Goal: Information Seeking & Learning: Learn about a topic

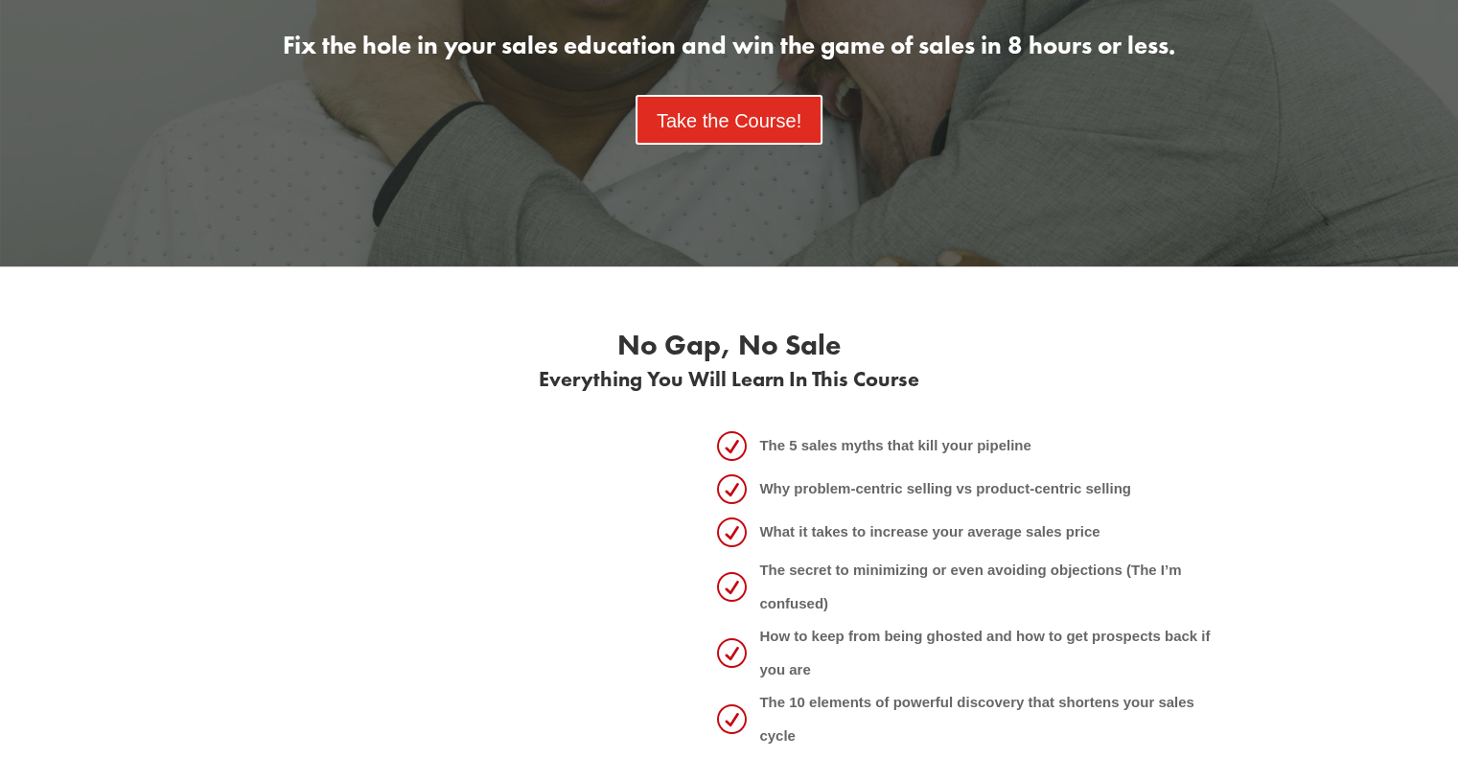
scroll to position [454, 0]
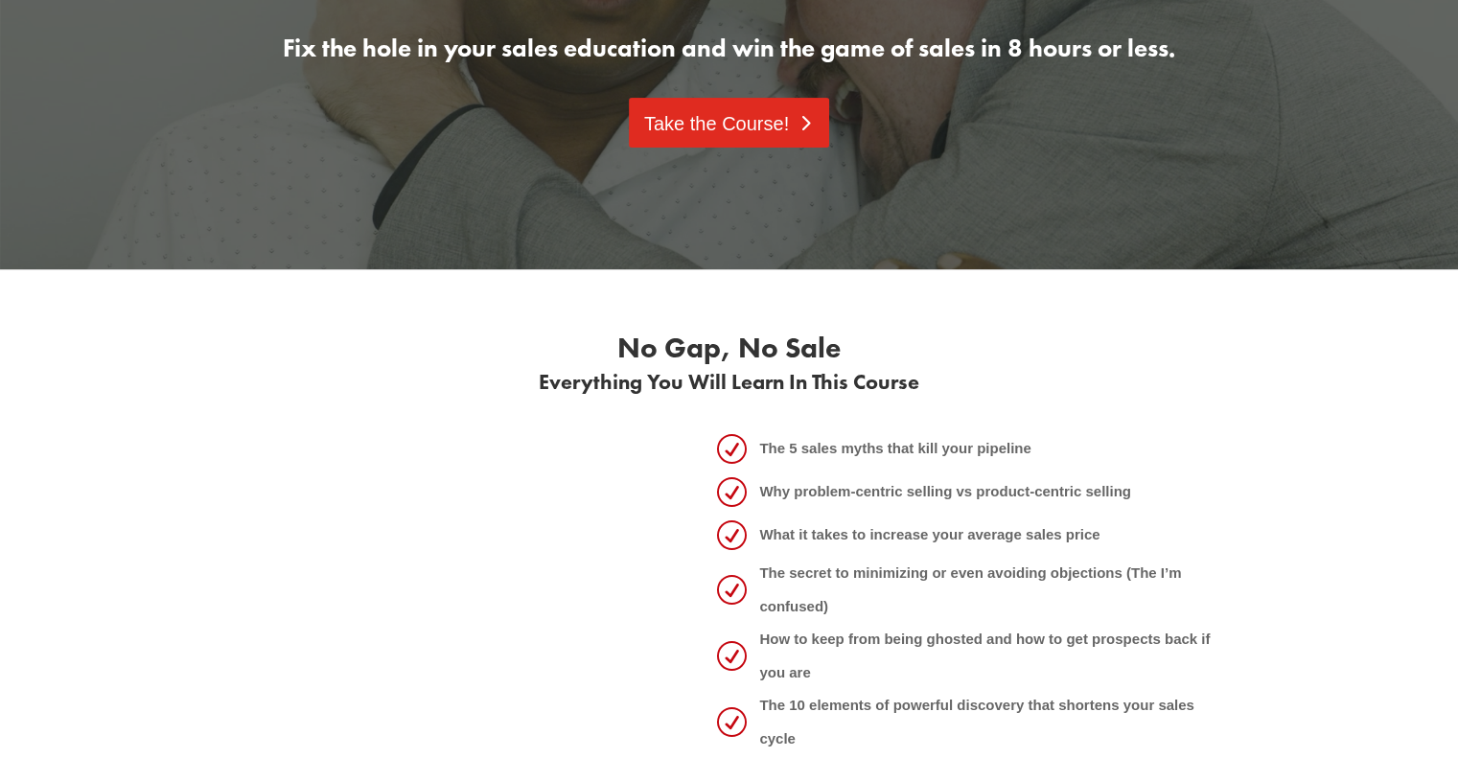
click at [730, 114] on link "Take the Course!" at bounding box center [729, 123] width 200 height 50
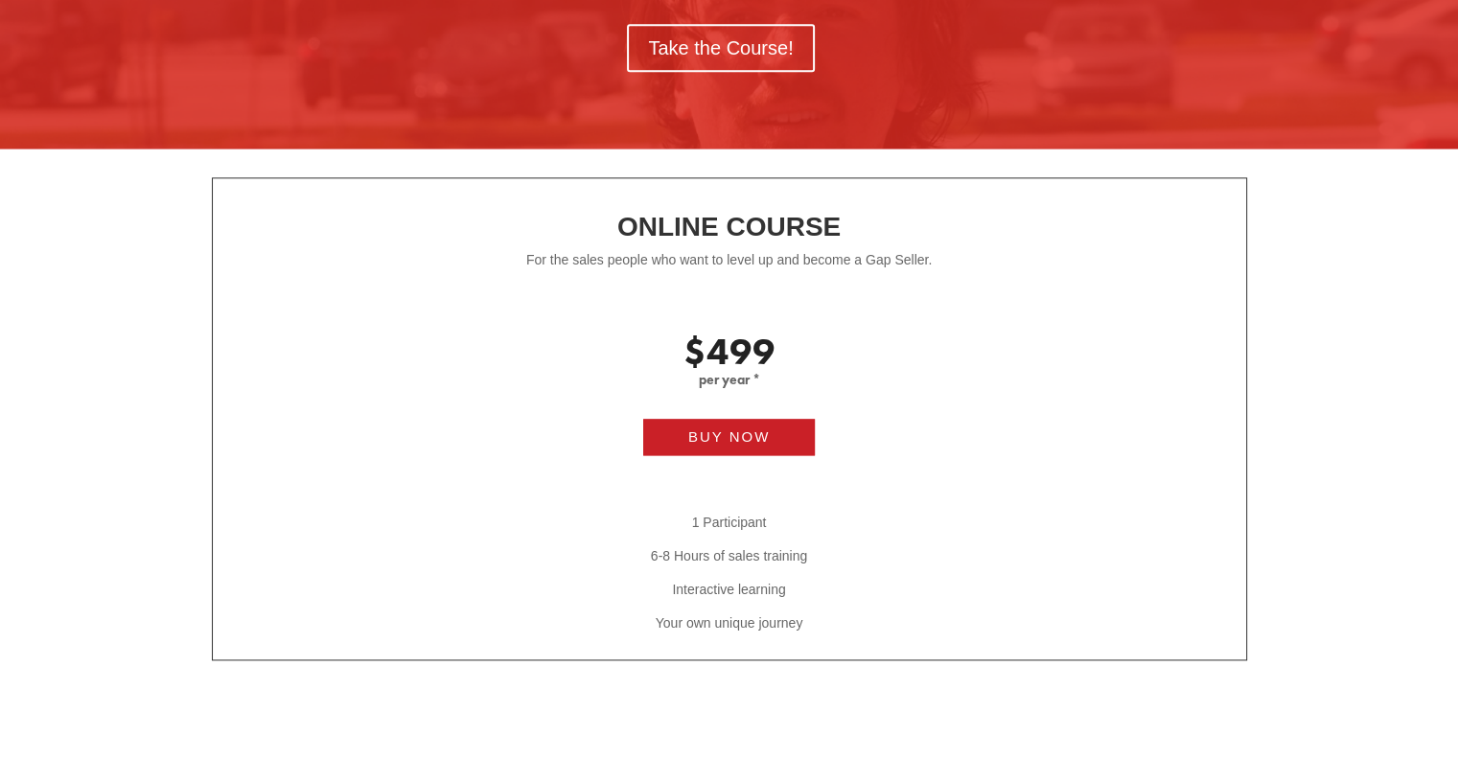
scroll to position [2452, 0]
click at [730, 334] on span "$499" at bounding box center [730, 351] width 92 height 48
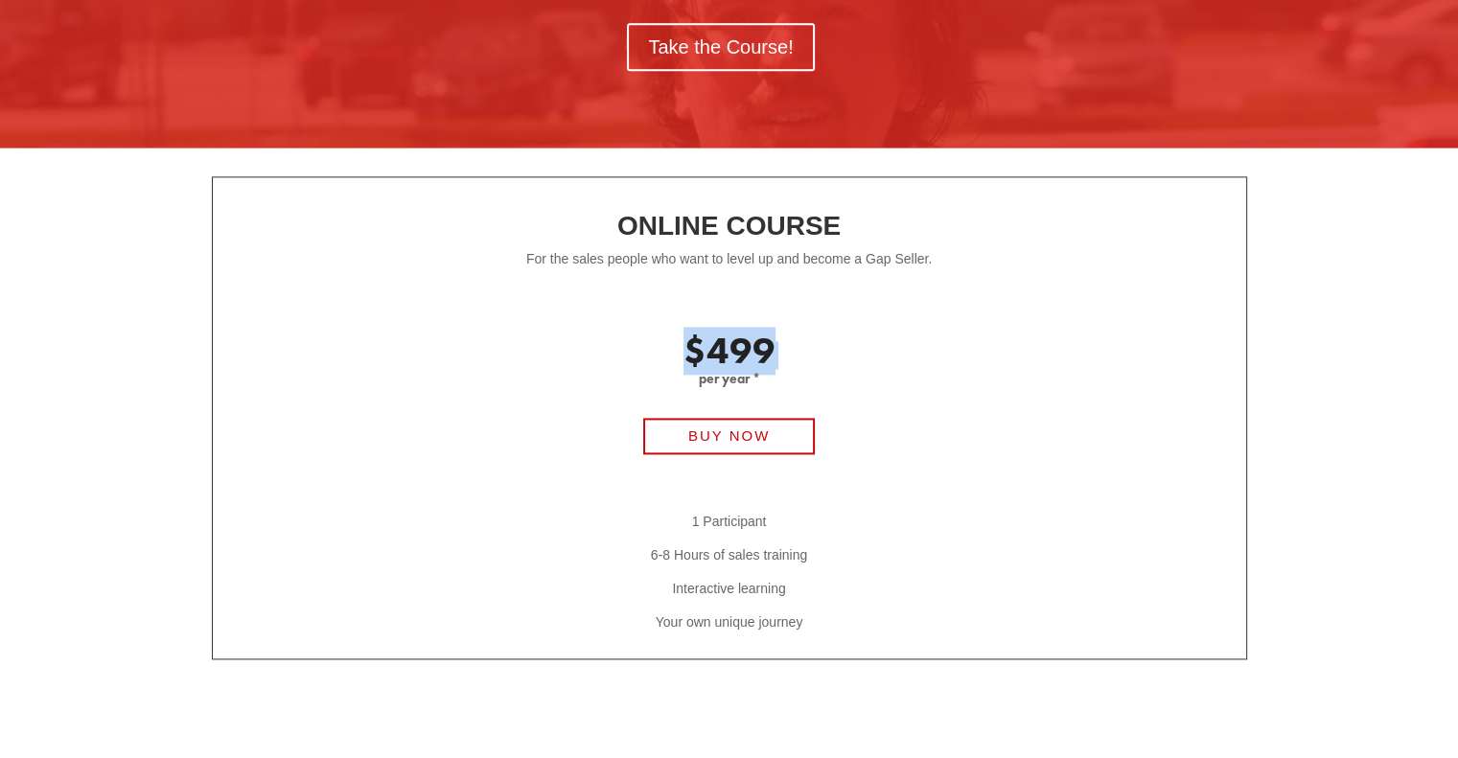
click at [730, 334] on span "$499" at bounding box center [730, 351] width 92 height 48
click at [748, 366] on span "$499" at bounding box center [730, 351] width 92 height 48
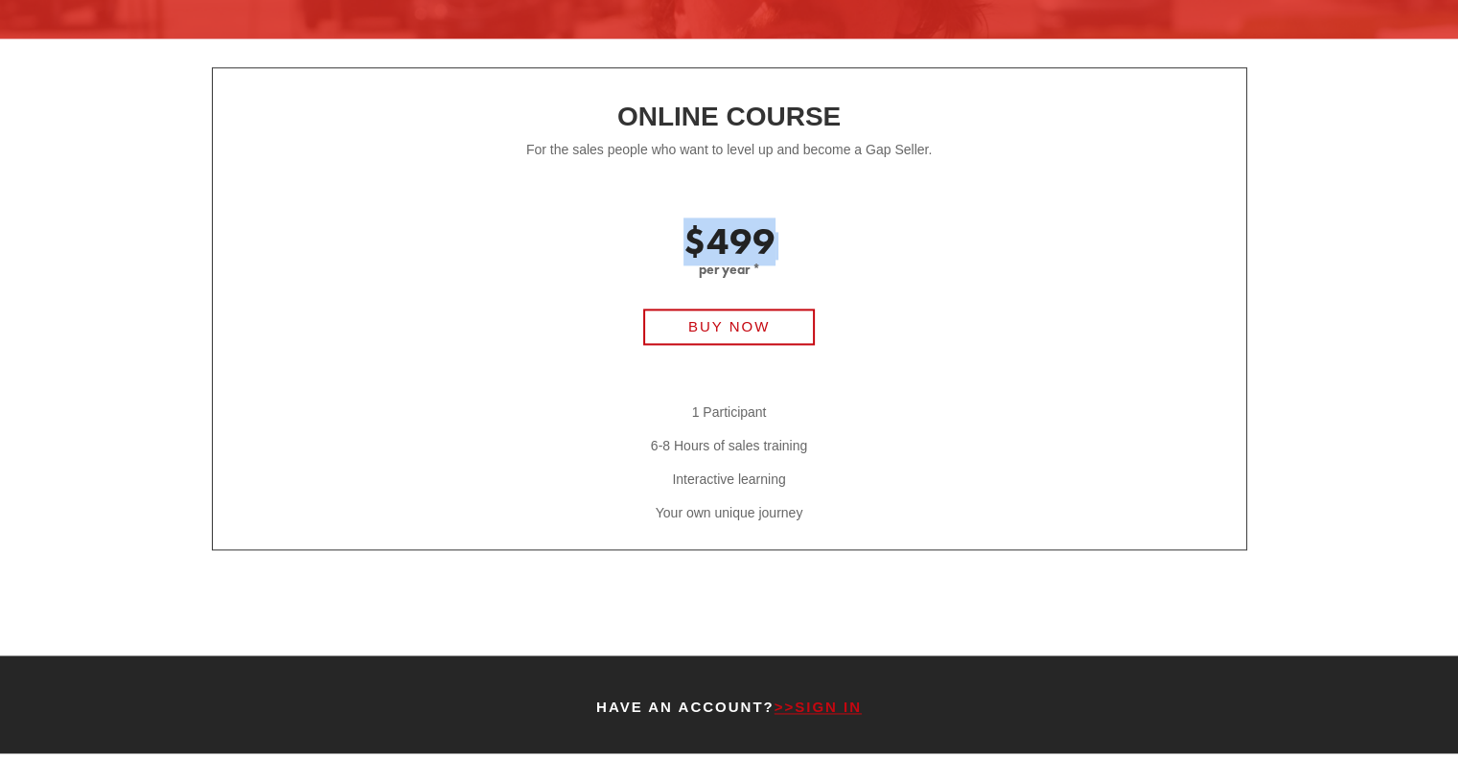
scroll to position [2559, 0]
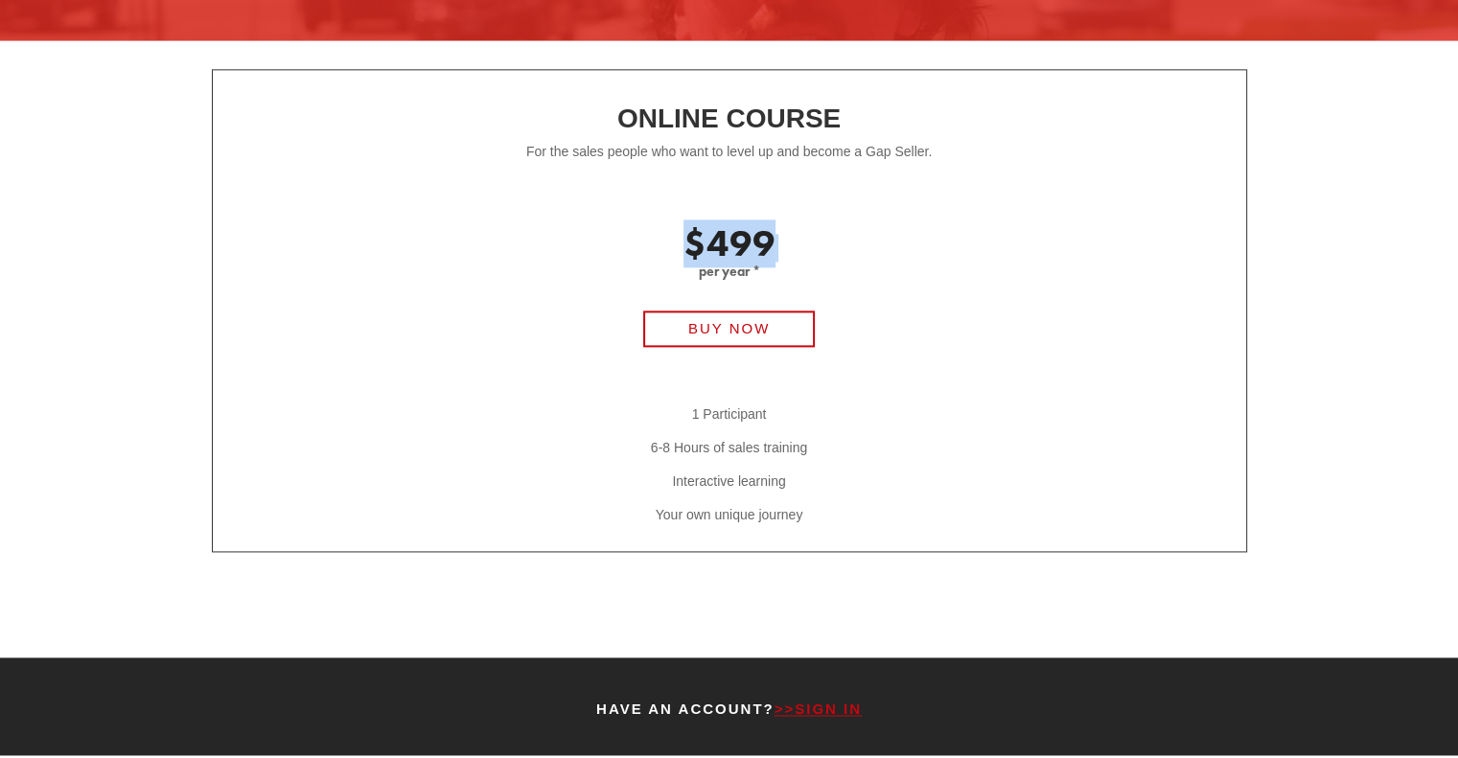
click at [780, 243] on p "$499 per year *" at bounding box center [730, 258] width 1034 height 48
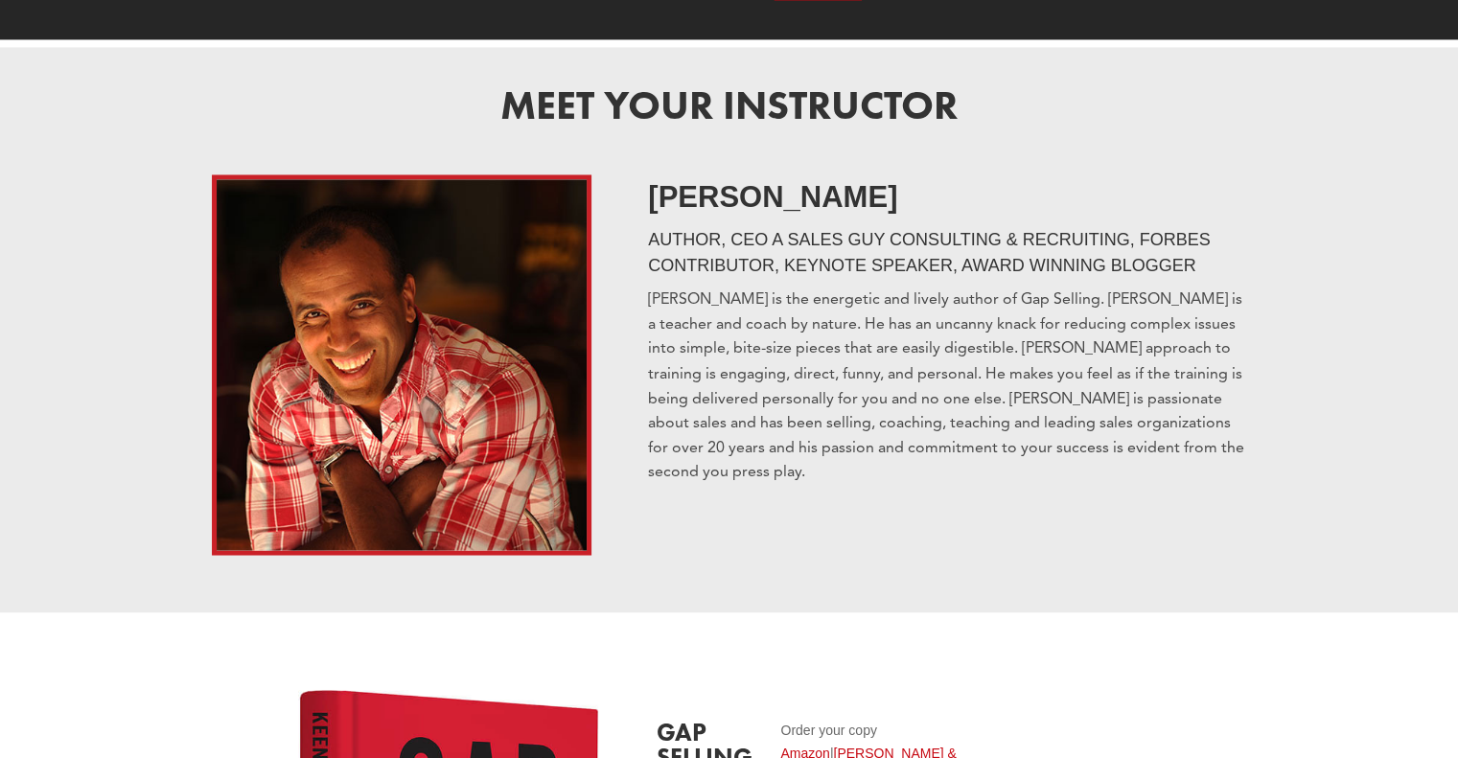
scroll to position [3276, 0]
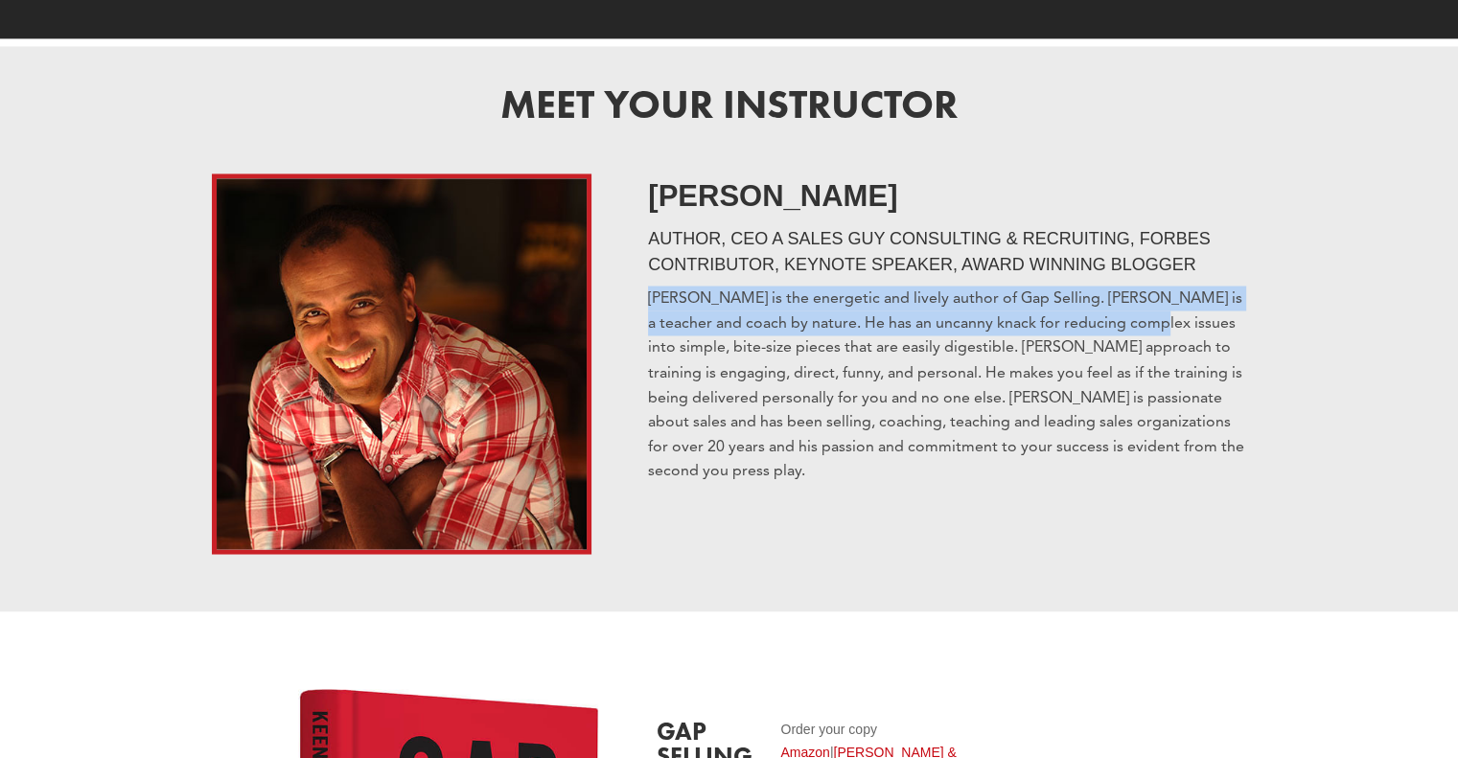
drag, startPoint x: 786, startPoint y: 244, endPoint x: 1149, endPoint y: 335, distance: 373.7
click at [1149, 335] on div "Meet Your Instructor [PERSON_NAME] AUTHOR, CEO A SALES GUY CONSULTING & RECRUIT…" at bounding box center [729, 328] width 1458 height 565
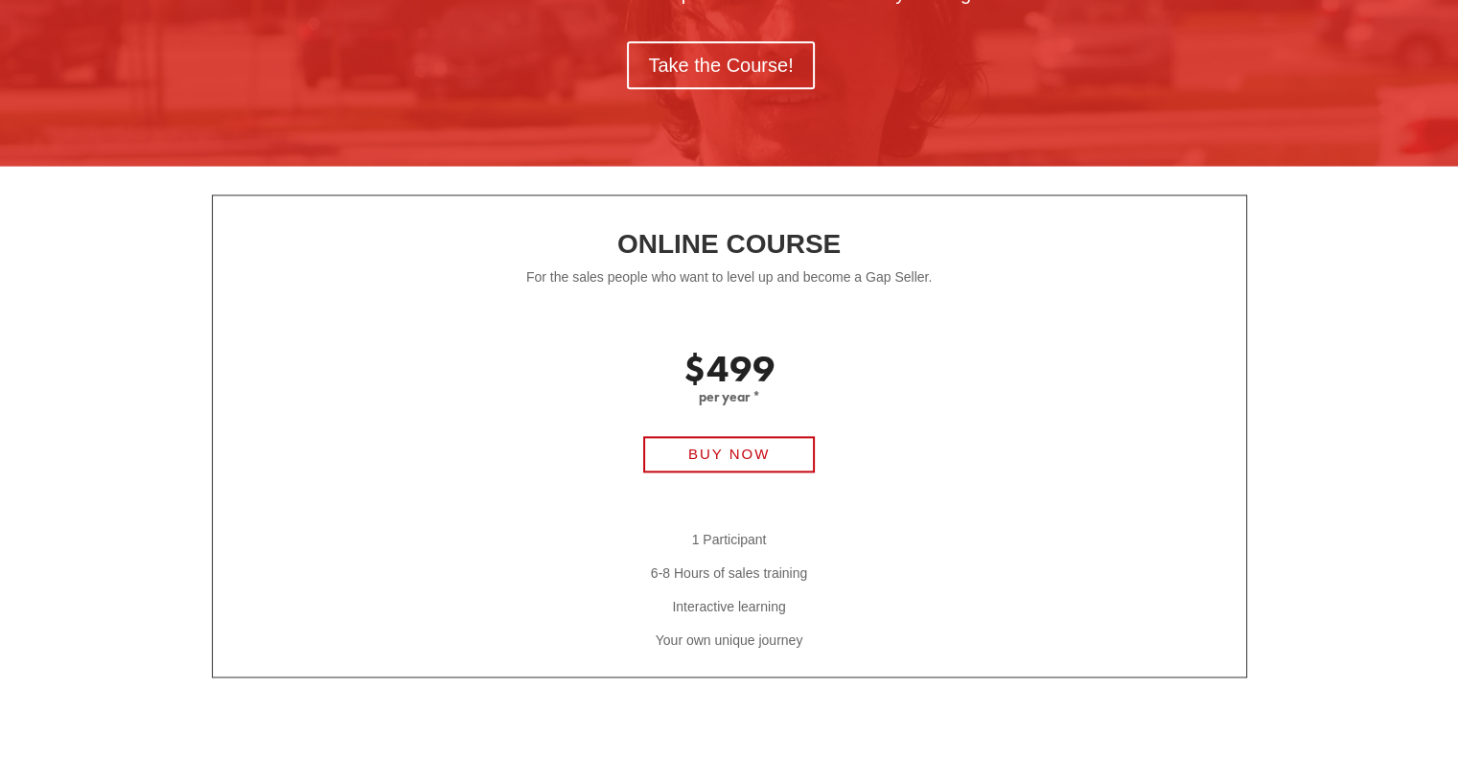
scroll to position [2484, 0]
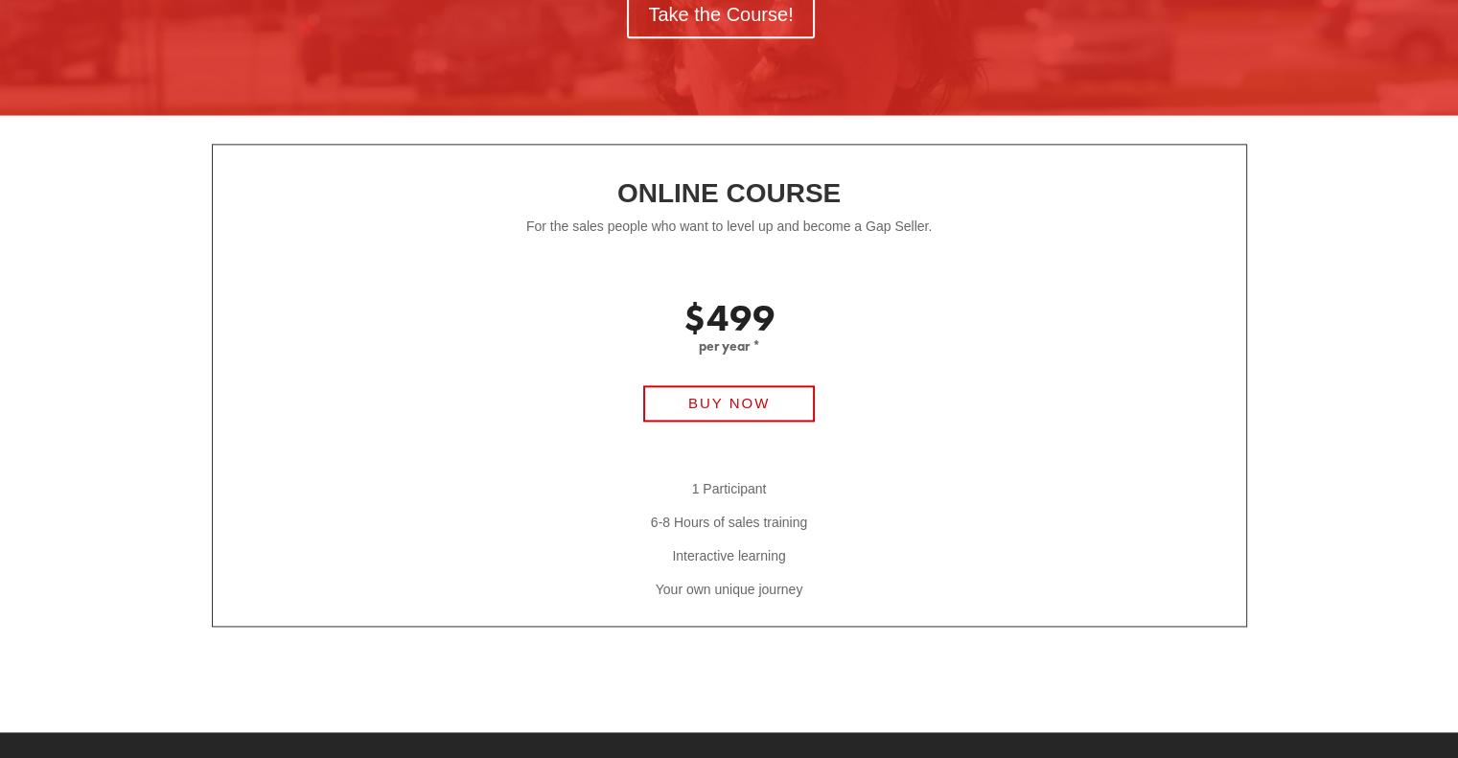
drag, startPoint x: 1149, startPoint y: 335, endPoint x: 1103, endPoint y: 305, distance: 54.8
click at [1103, 305] on p at bounding box center [730, 292] width 1034 height 34
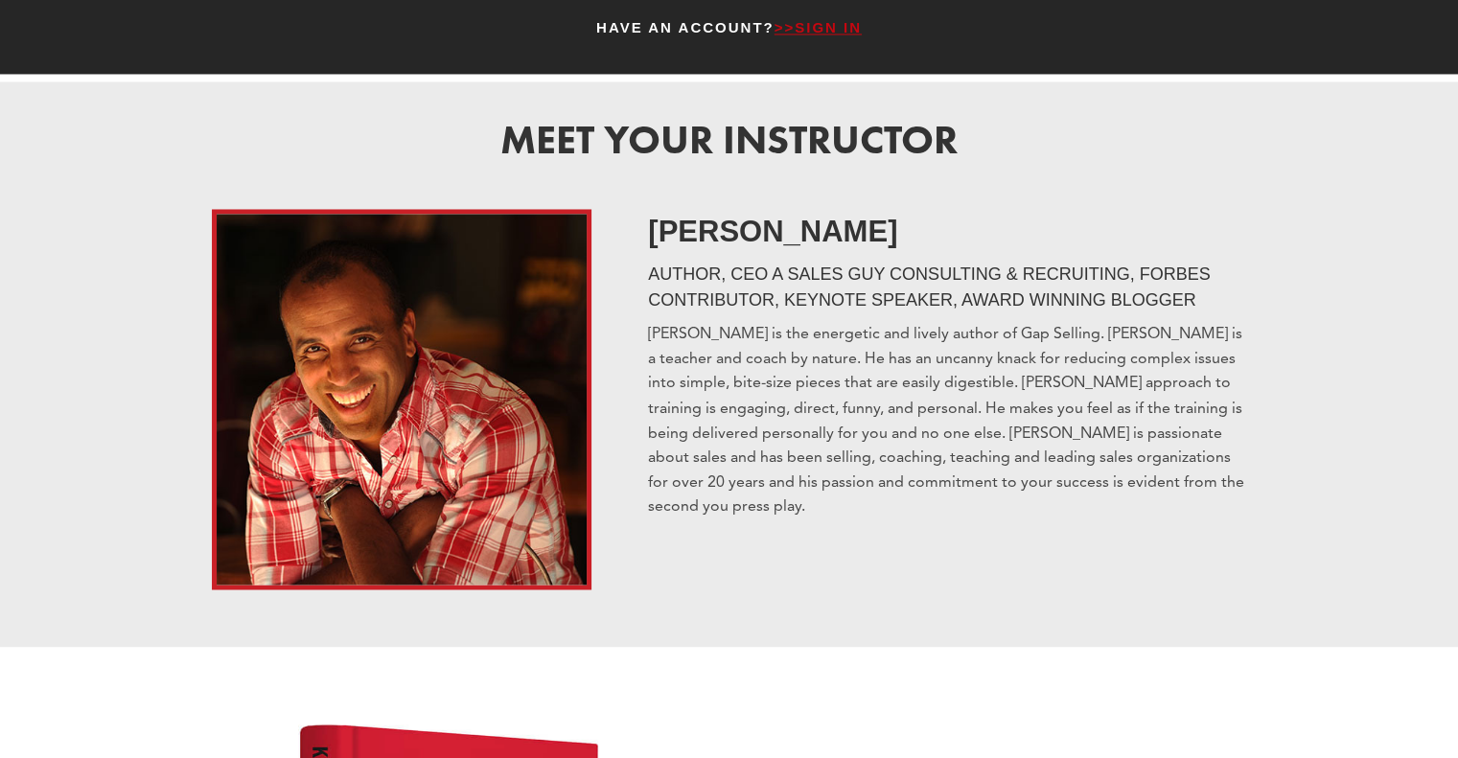
scroll to position [3242, 0]
